Goal: Book appointment/travel/reservation

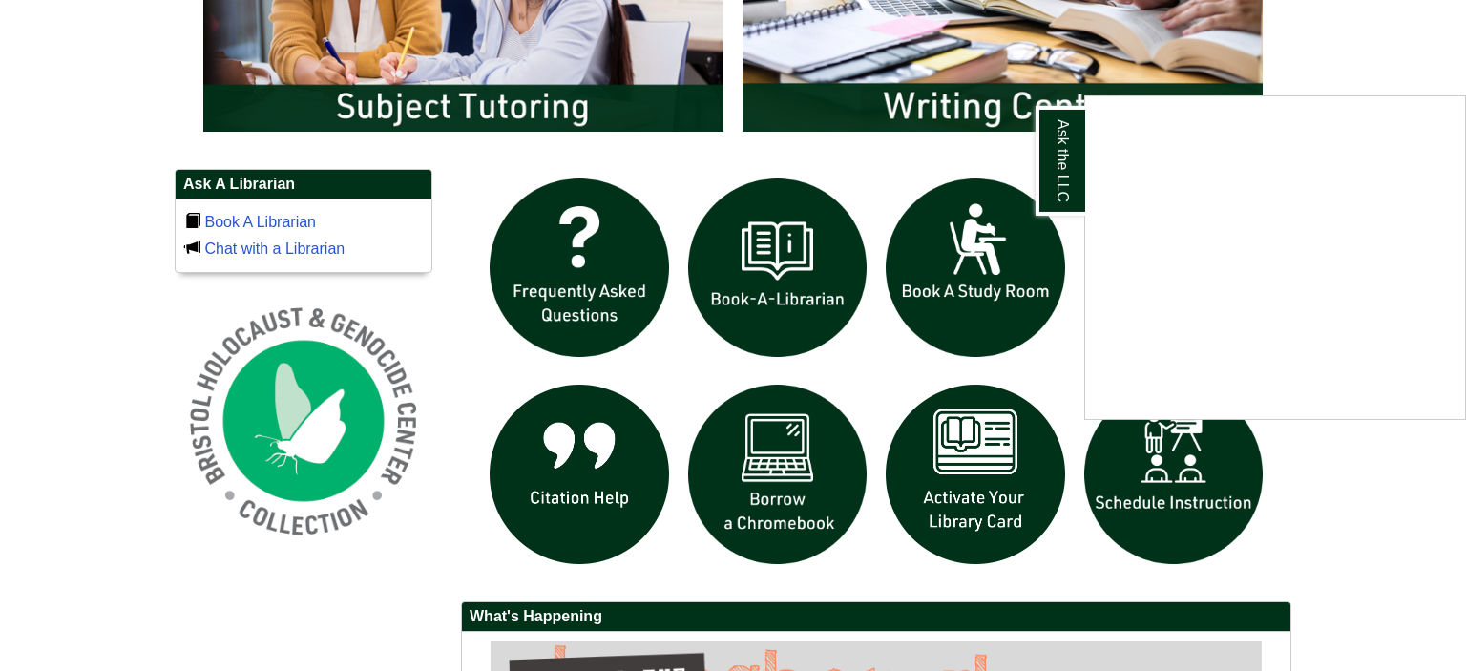
scroll to position [1209, 0]
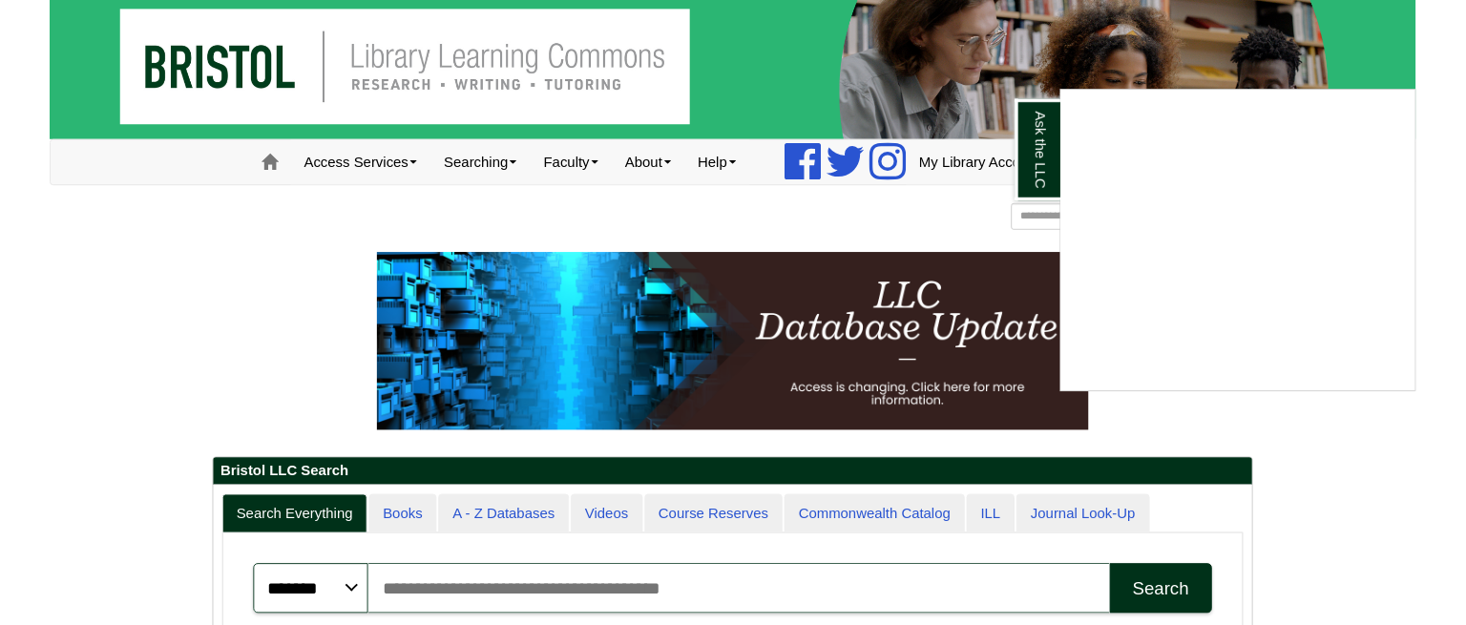
scroll to position [0, 0]
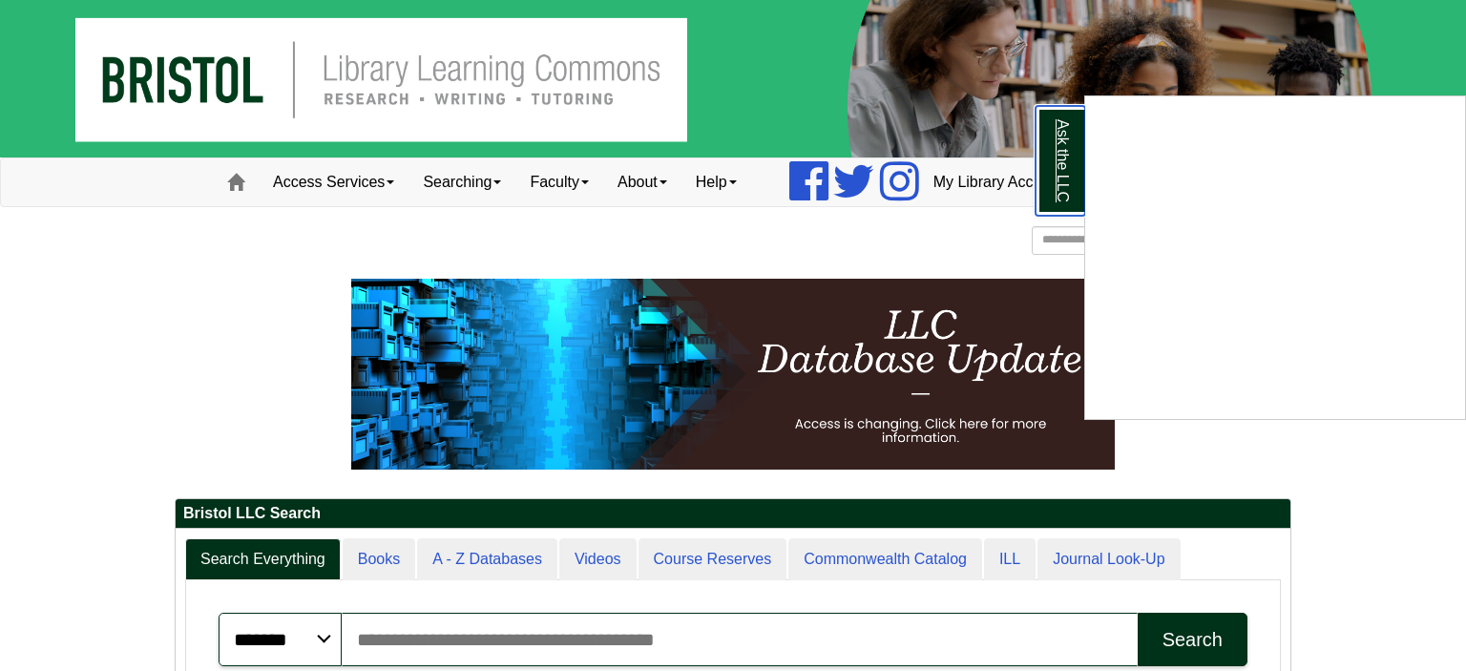
click at [1059, 180] on link "Ask the LLC" at bounding box center [1061, 161] width 50 height 110
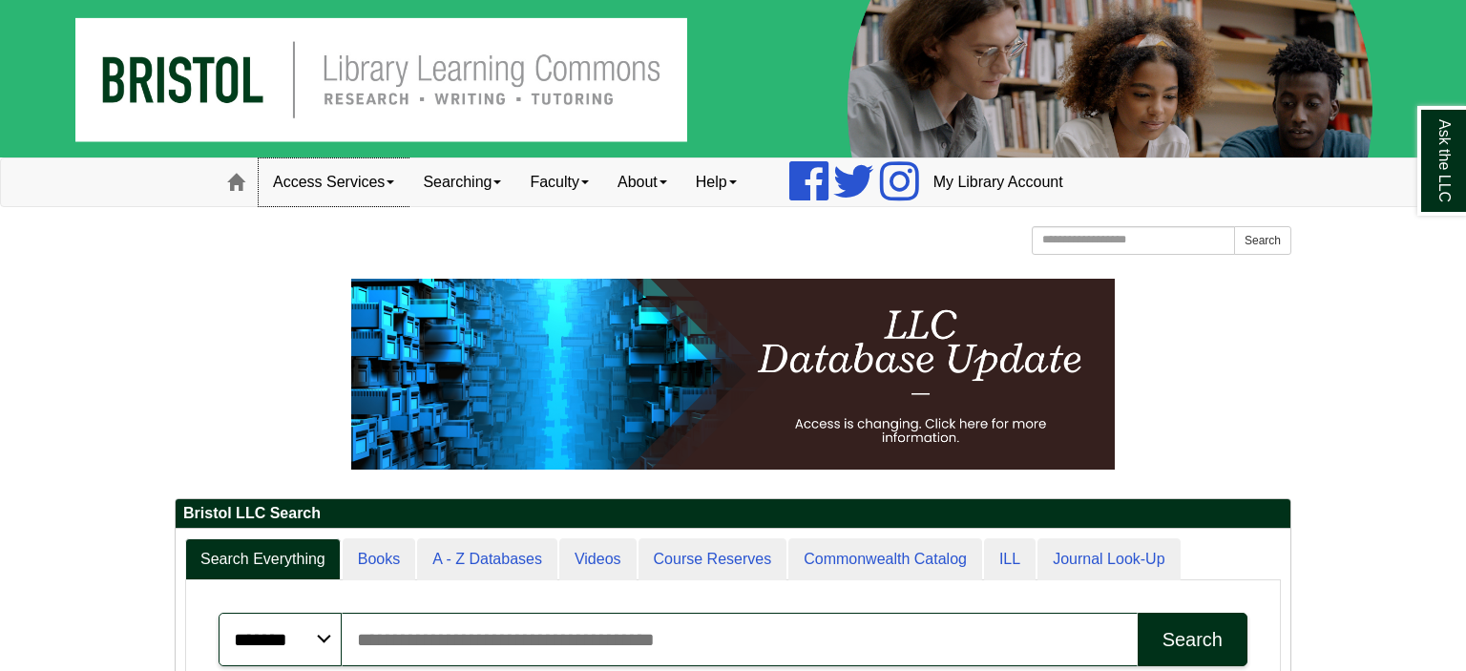
click at [381, 188] on link "Access Services" at bounding box center [334, 182] width 150 height 48
drag, startPoint x: 224, startPoint y: 393, endPoint x: 625, endPoint y: 15, distance: 550.9
click at [242, 377] on p at bounding box center [733, 374] width 1117 height 191
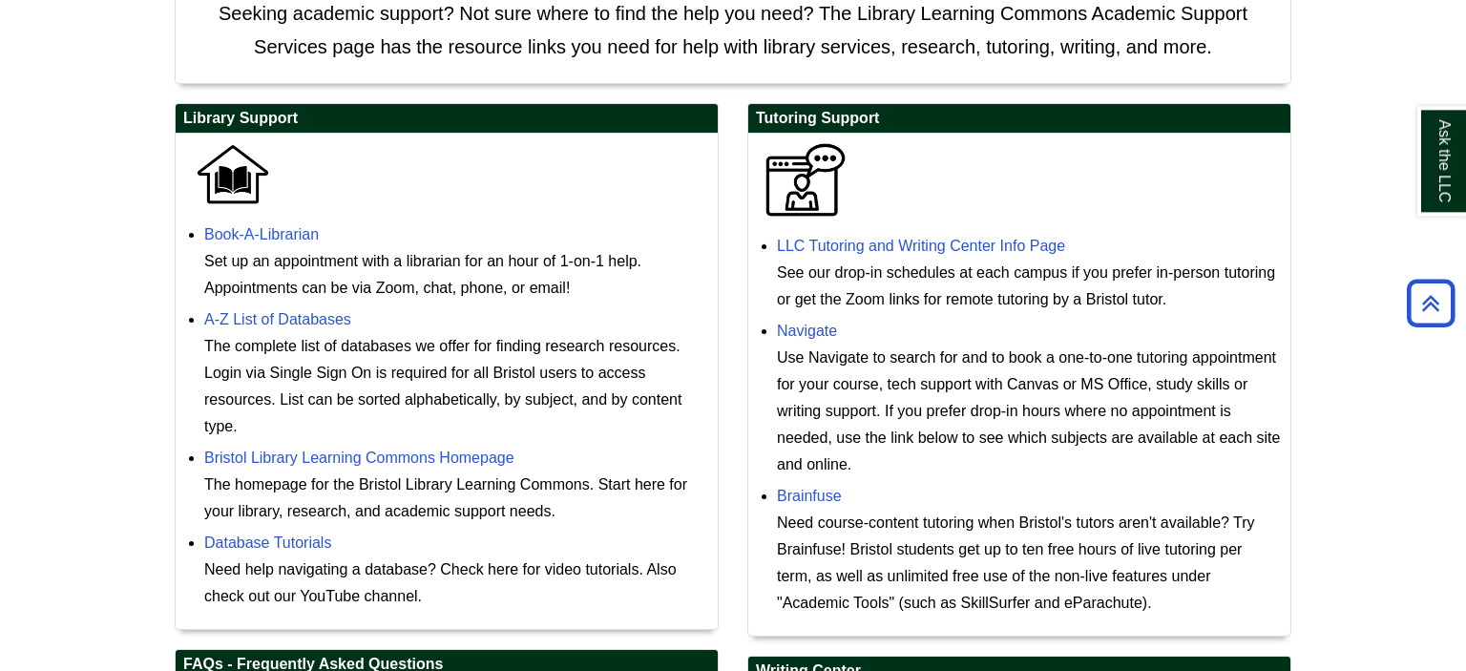
scroll to position [504, 0]
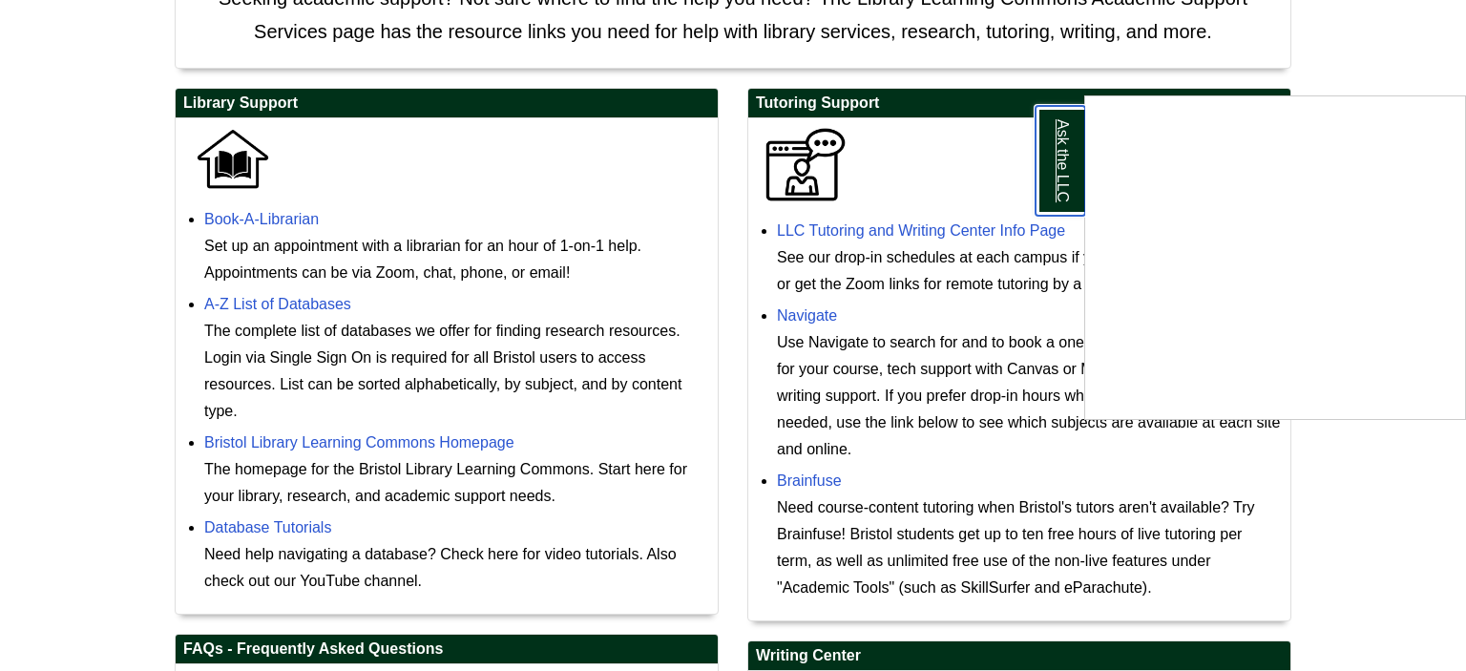
click at [1052, 160] on link "Ask the LLC" at bounding box center [1061, 161] width 50 height 110
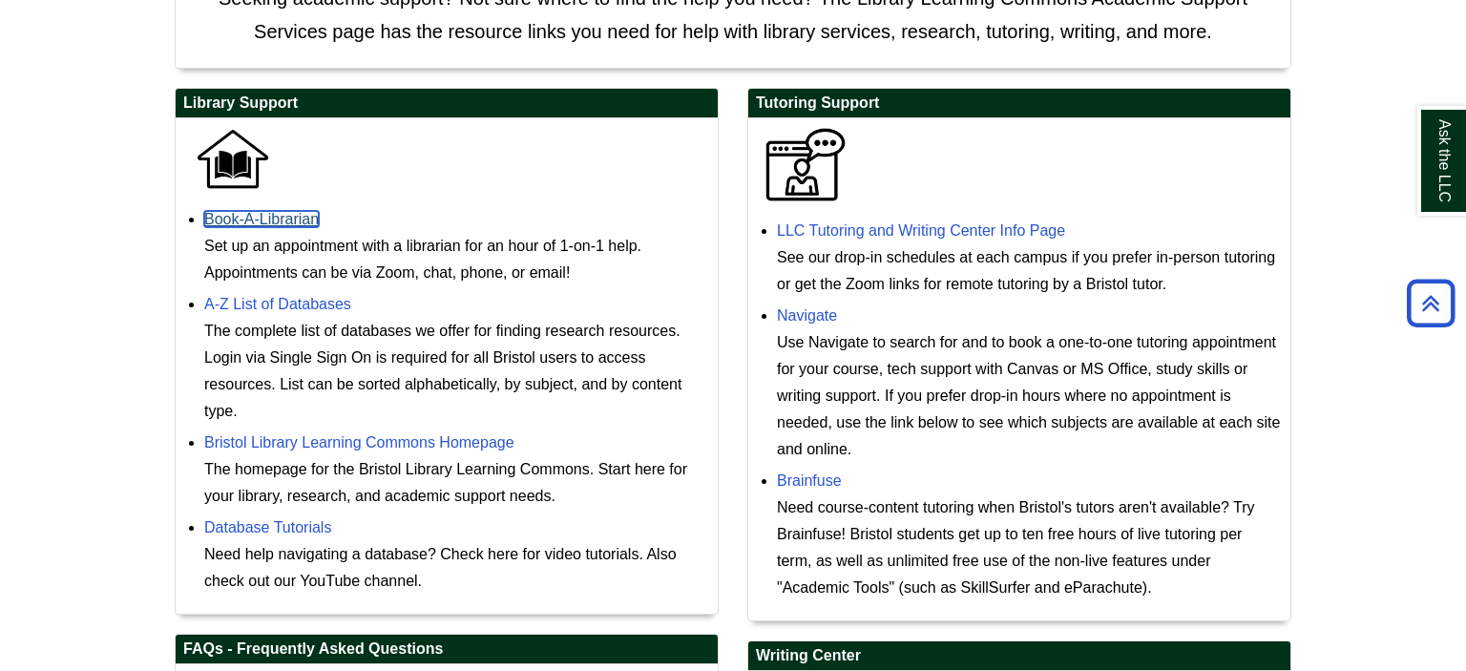
click at [284, 223] on link "Book-A-Librarian" at bounding box center [261, 219] width 115 height 16
